Goal: Task Accomplishment & Management: Manage account settings

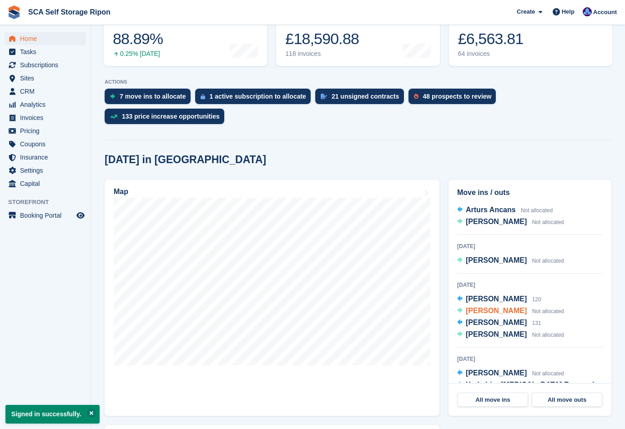
scroll to position [125, 0]
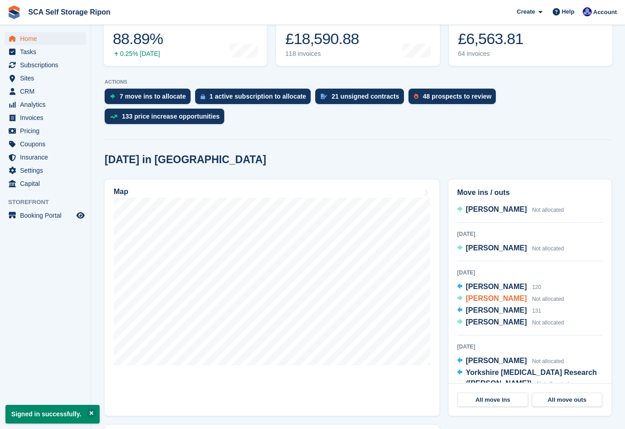
click at [483, 295] on span "[PERSON_NAME]" at bounding box center [496, 299] width 61 height 8
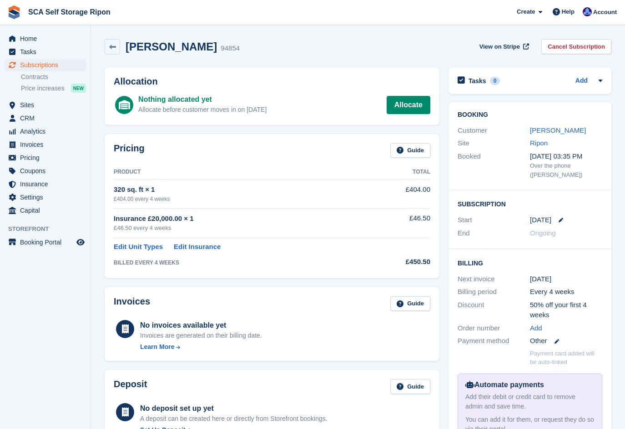
click at [443, 191] on div "Pricing Guide Product Total 320 sq. ft × 1 £404.00 every 4 weeks £404.00 Insura…" at bounding box center [272, 206] width 344 height 153
click at [444, 190] on div "Booking Customer Val York Site Ripon Booked 10 Jul, 03:35 PM Over the phone (Sa…" at bounding box center [530, 283] width 172 height 371
click at [445, 213] on div "Booking Customer Val York Site Ripon Booked 10 Jul, 03:35 PM Over the phone (Sa…" at bounding box center [530, 283] width 172 height 371
click at [560, 218] on icon at bounding box center [561, 220] width 5 height 5
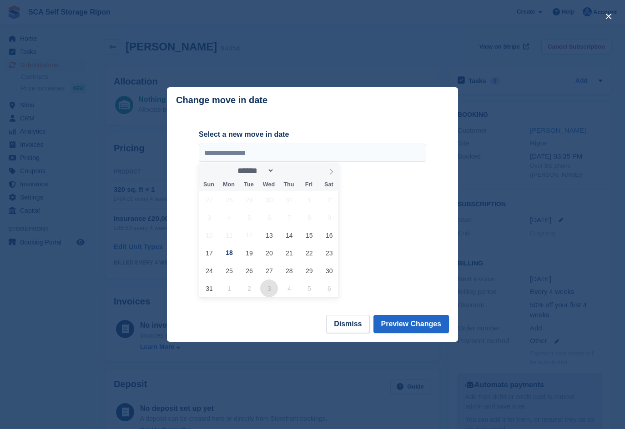
click at [267, 284] on span "3" at bounding box center [269, 289] width 18 height 18
type input "**********"
select select "*"
click at [407, 328] on button "Preview Changes" at bounding box center [411, 324] width 76 height 18
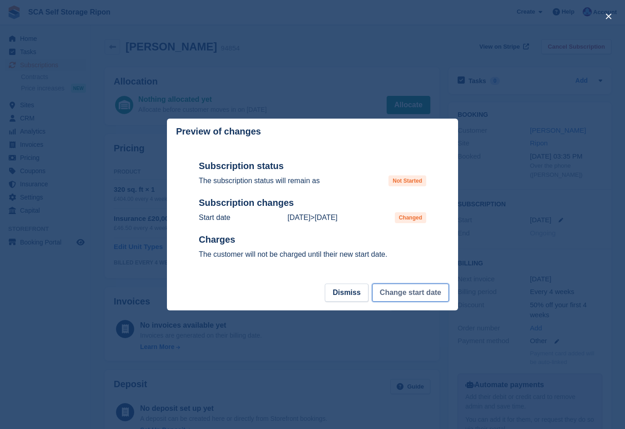
click at [398, 297] on button "Change start date" at bounding box center [410, 293] width 77 height 18
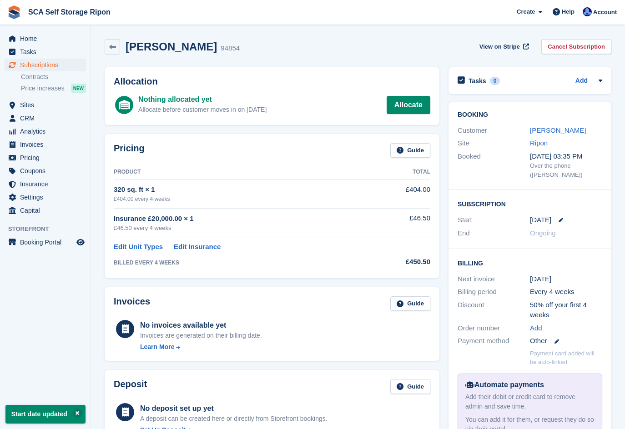
click at [538, 130] on link "[PERSON_NAME]" at bounding box center [558, 130] width 56 height 8
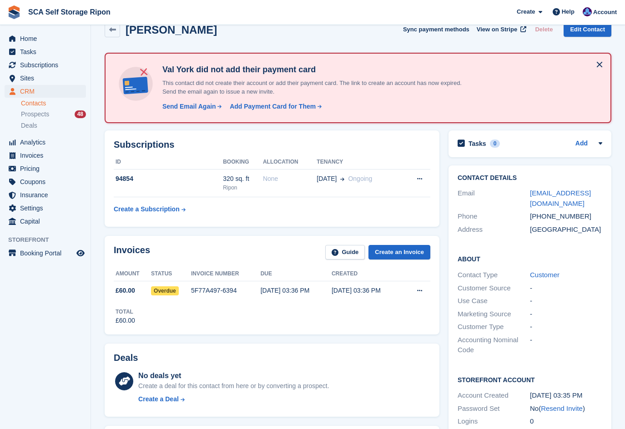
scroll to position [34, 0]
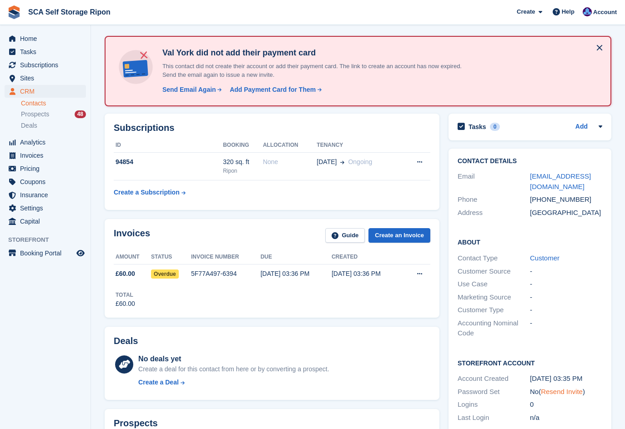
click at [547, 388] on link "Resend Invite" at bounding box center [562, 392] width 42 height 8
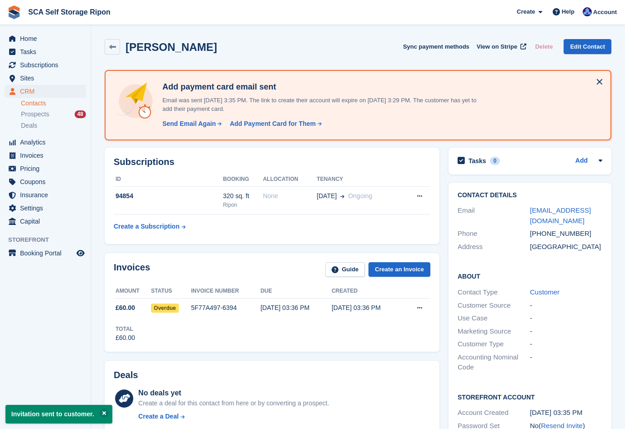
scroll to position [34, 0]
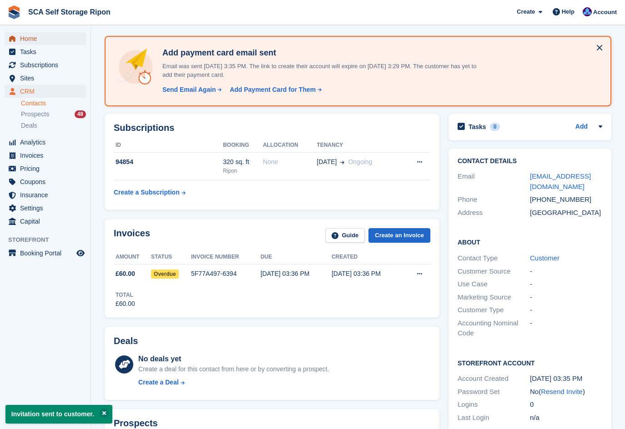
click at [63, 41] on span "Home" at bounding box center [47, 38] width 55 height 13
